Goal: Information Seeking & Learning: Learn about a topic

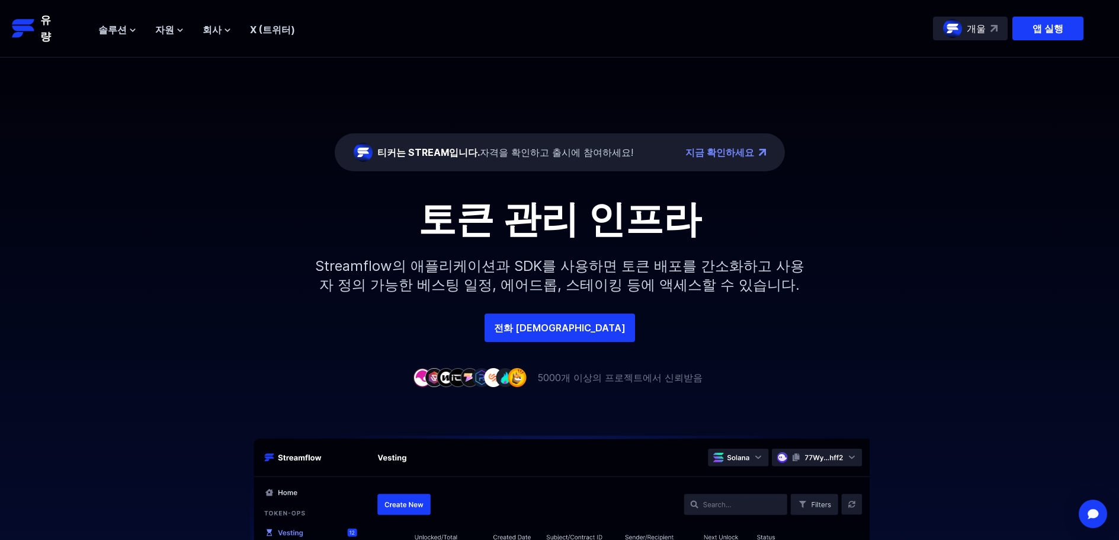
click at [723, 145] on link "지금 확인하세요" at bounding box center [719, 152] width 69 height 14
click at [169, 29] on button "자원" at bounding box center [169, 30] width 28 height 14
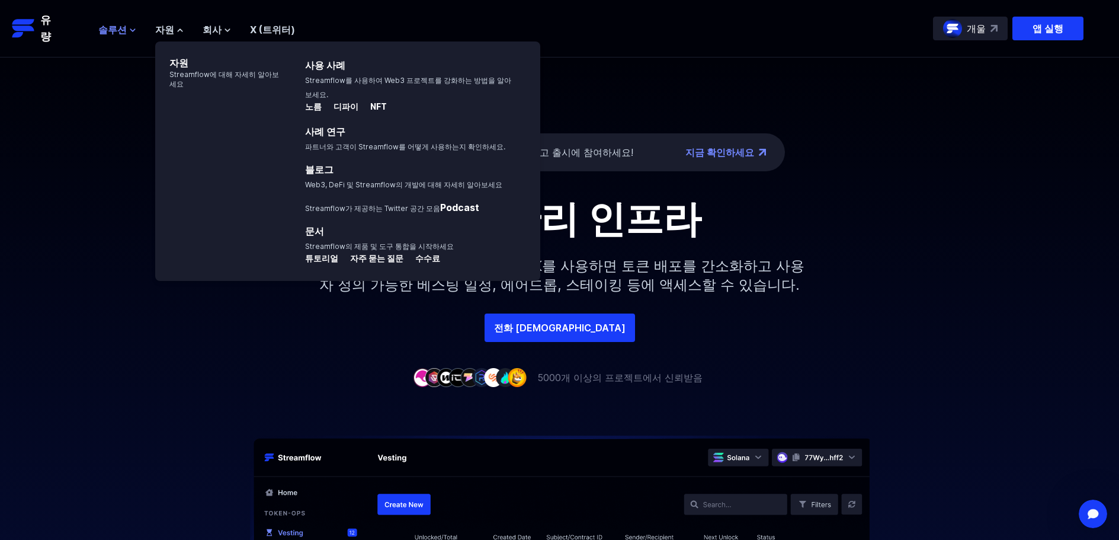
click at [115, 24] on font "솔루션" at bounding box center [112, 30] width 28 height 12
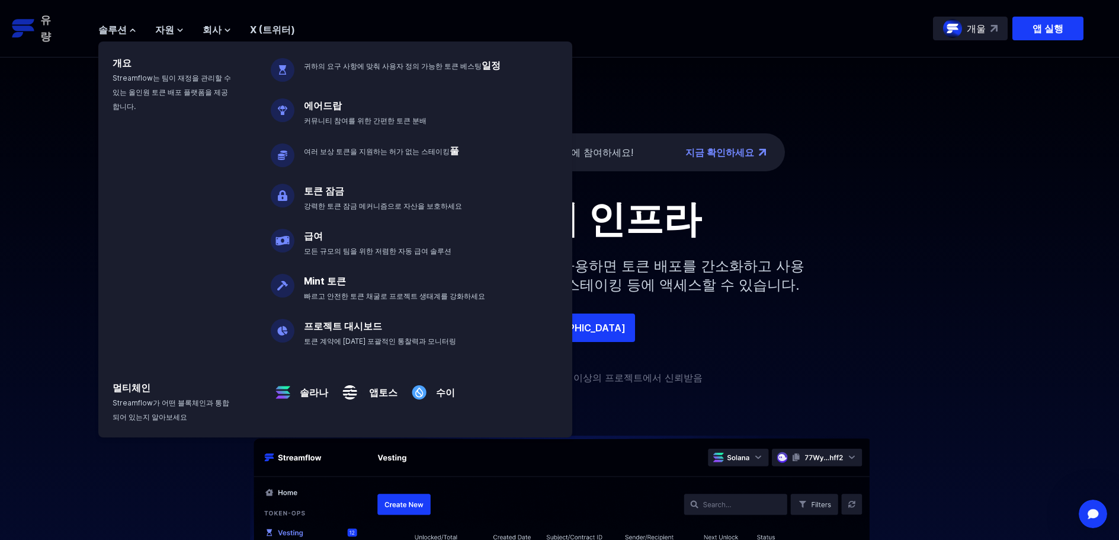
click at [54, 25] on link "유량" at bounding box center [49, 28] width 75 height 33
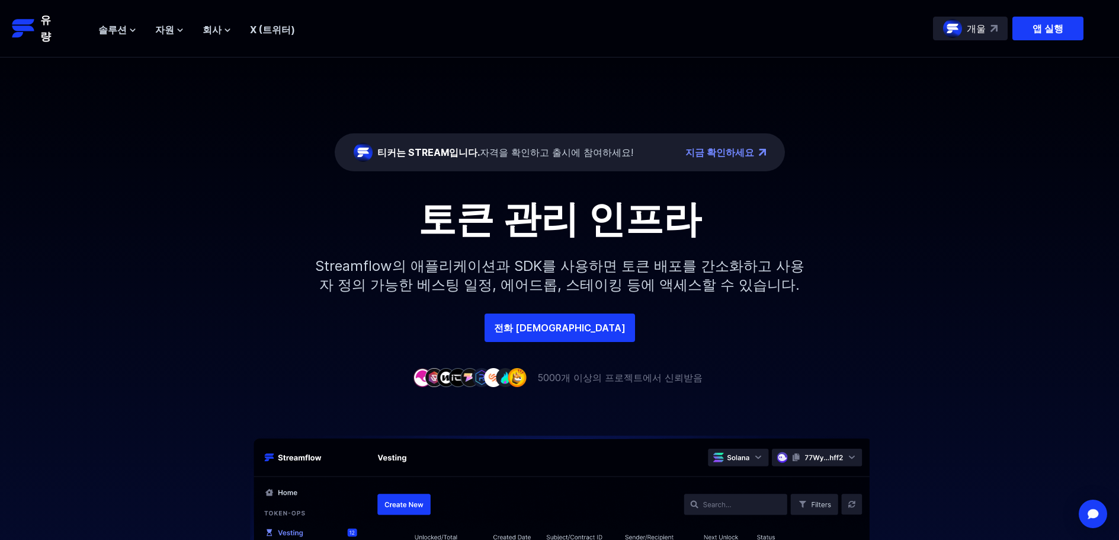
click at [522, 146] on font "자격을 확인하고 출시에 참여하세요!" at bounding box center [556, 152] width 153 height 12
click at [393, 142] on div "티커는 STREAM입니다. 자격을 확인하고 출시에 참여하세요! 지금 확인하세요" at bounding box center [560, 152] width 450 height 38
drag, startPoint x: 383, startPoint y: 146, endPoint x: 481, endPoint y: 153, distance: 98.6
click at [384, 148] on font "티커는 STREAM입니다." at bounding box center [428, 152] width 102 height 12
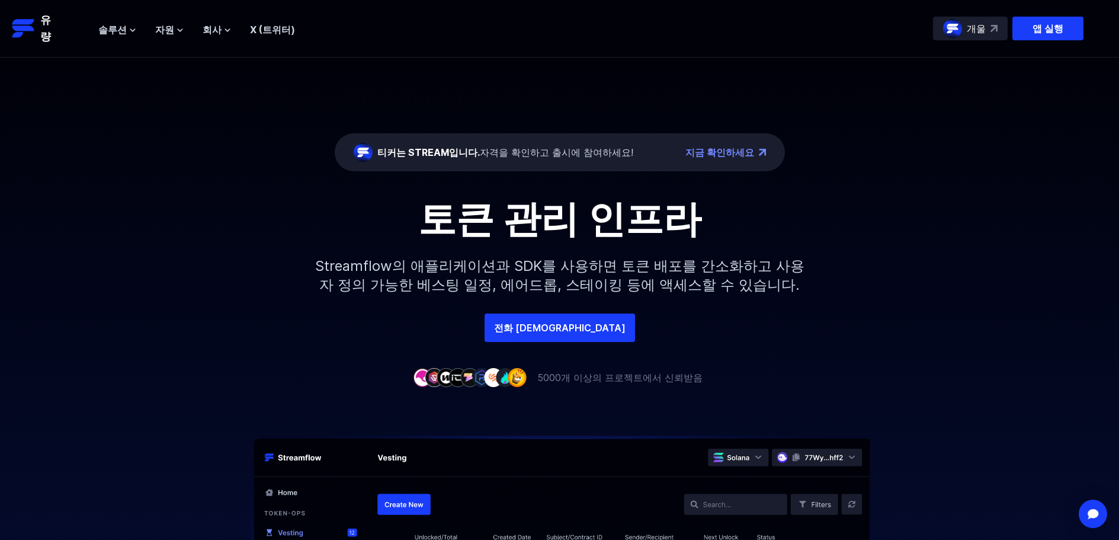
click at [567, 156] on font "자격을 확인하고 출시에 참여하세요!" at bounding box center [556, 152] width 153 height 12
drag, startPoint x: 567, startPoint y: 157, endPoint x: 560, endPoint y: 206, distance: 49.0
click at [567, 158] on font "자격을 확인하고 출시에 참여하세요!" at bounding box center [556, 152] width 153 height 12
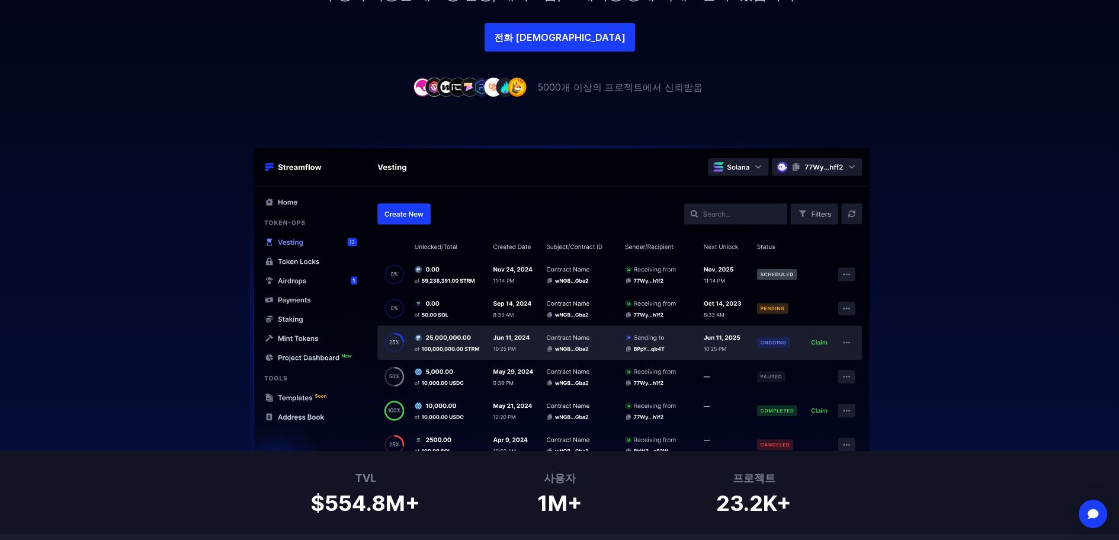
scroll to position [296, 0]
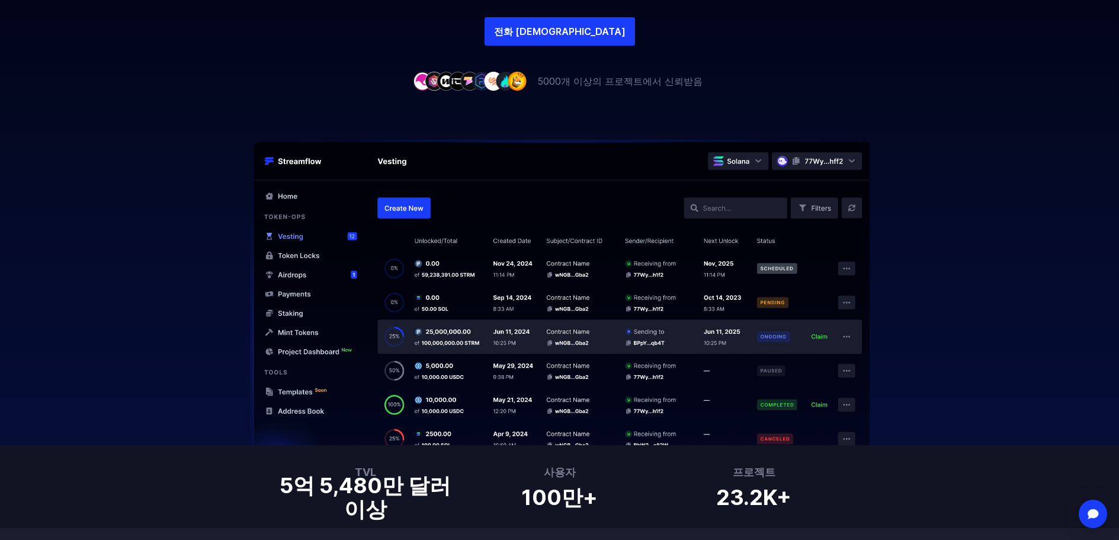
click at [393, 174] on img at bounding box center [560, 292] width 758 height 306
click at [600, 225] on img at bounding box center [560, 292] width 758 height 306
click at [785, 181] on img at bounding box center [560, 292] width 758 height 306
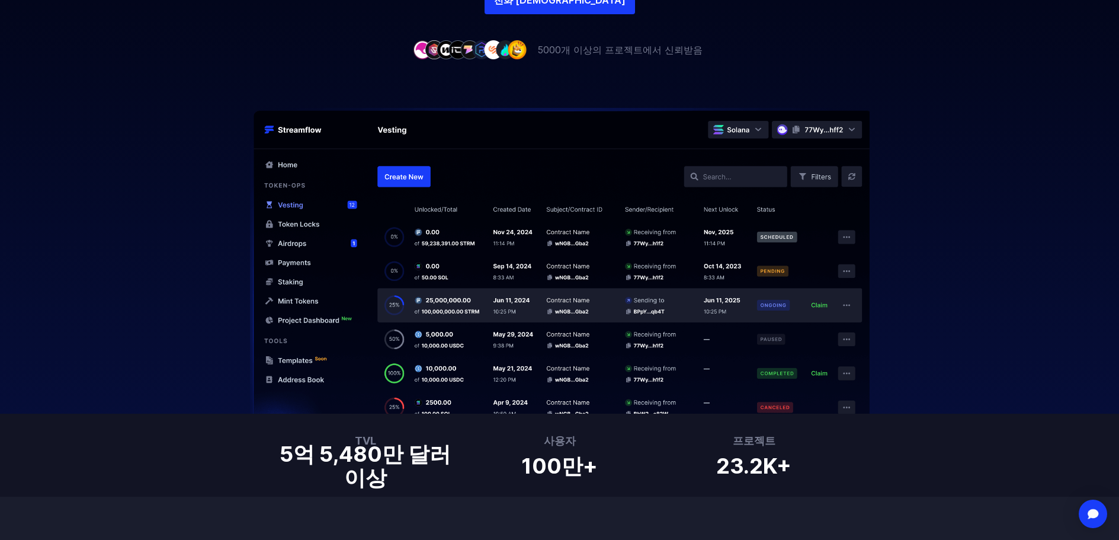
scroll to position [592, 0]
